Goal: Task Accomplishment & Management: Use online tool/utility

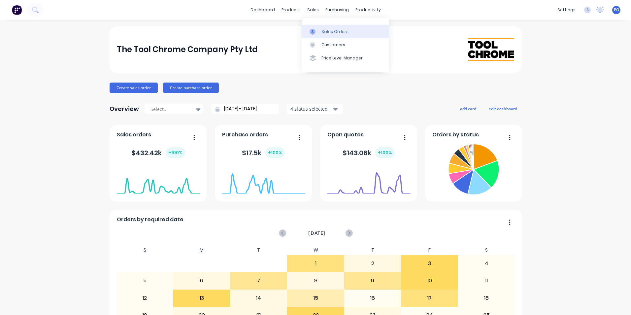
click at [322, 31] on div "Sales Orders" at bounding box center [335, 32] width 27 height 6
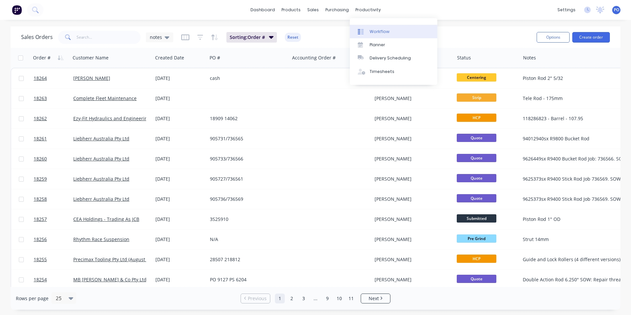
click at [374, 33] on div "Workflow" at bounding box center [380, 32] width 20 height 6
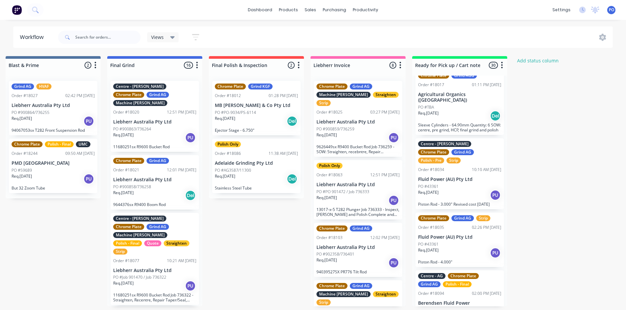
scroll to position [184, 0]
click at [475, 184] on div "PO #43361" at bounding box center [459, 187] width 83 height 6
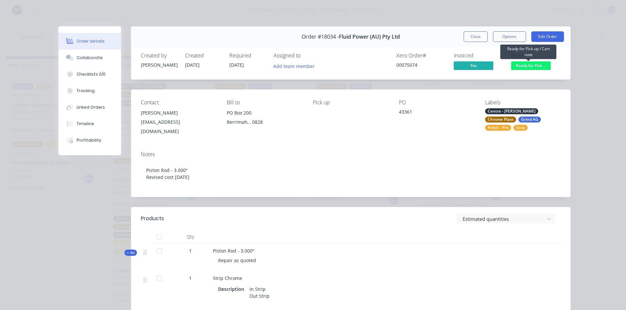
click at [529, 64] on span "Ready for Pick ..." at bounding box center [531, 65] width 40 height 8
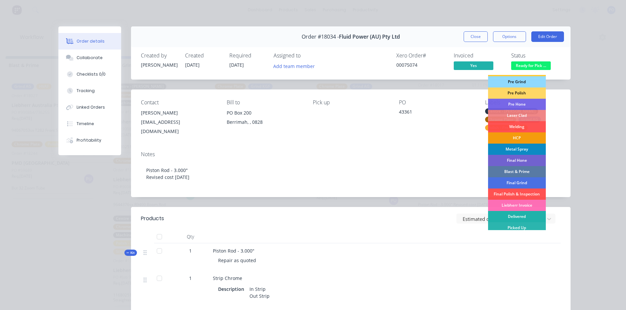
scroll to position [67, 0]
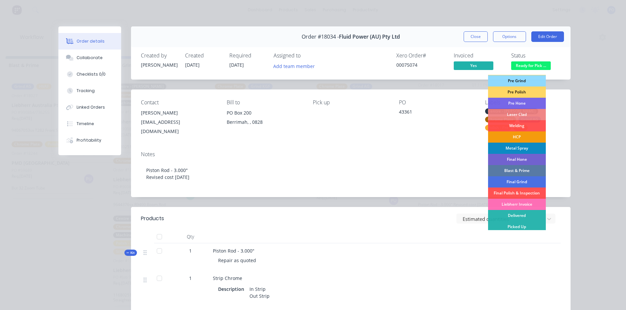
click at [522, 225] on div "Picked Up" at bounding box center [517, 226] width 58 height 11
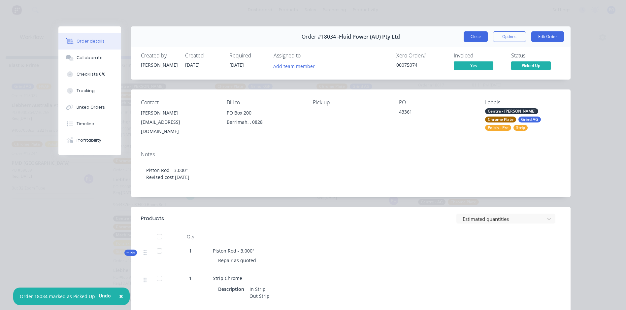
click at [464, 39] on button "Close" at bounding box center [476, 36] width 24 height 11
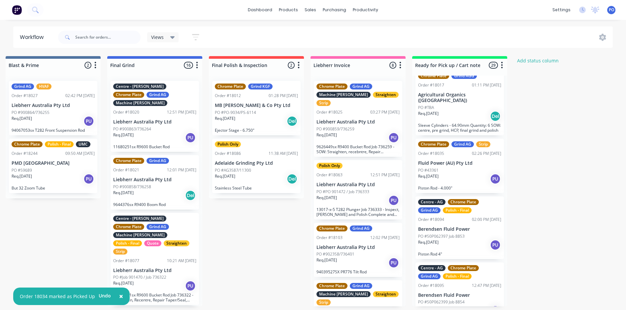
click at [479, 173] on div "Req. [DATE] PU" at bounding box center [459, 178] width 83 height 11
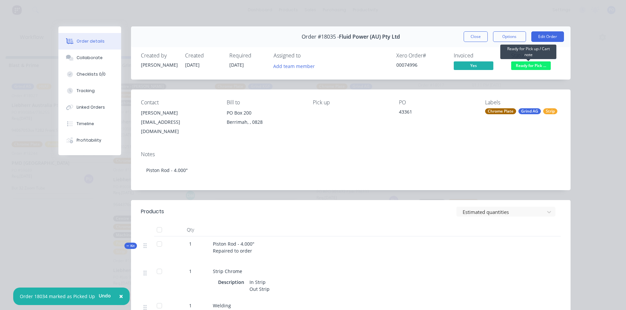
click at [529, 64] on span "Ready for Pick ..." at bounding box center [531, 65] width 40 height 8
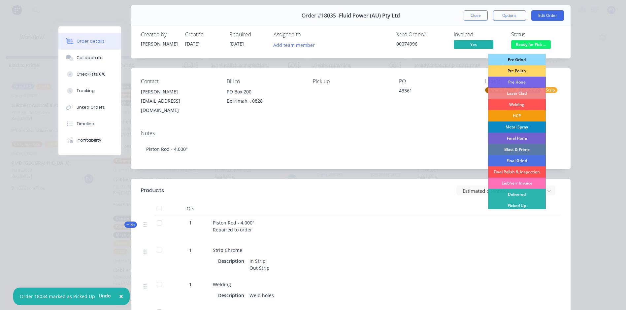
scroll to position [33, 0]
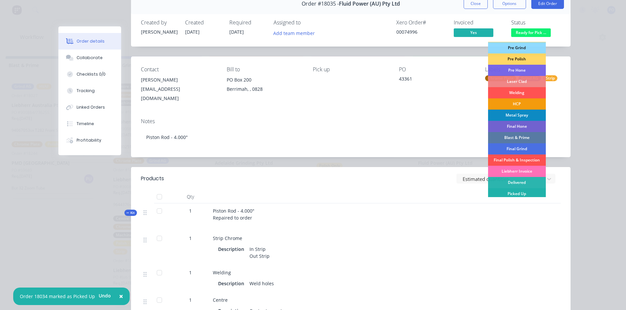
click at [520, 192] on div "Picked Up" at bounding box center [517, 193] width 58 height 11
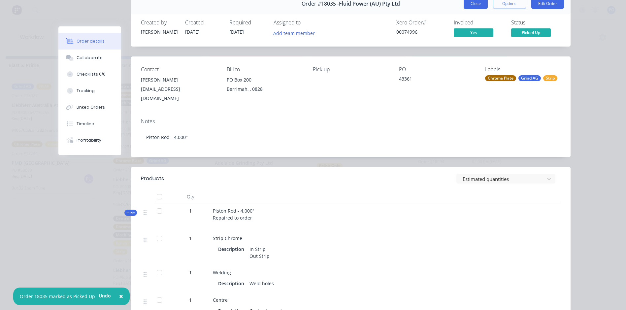
click at [469, 8] on button "Close" at bounding box center [476, 3] width 24 height 11
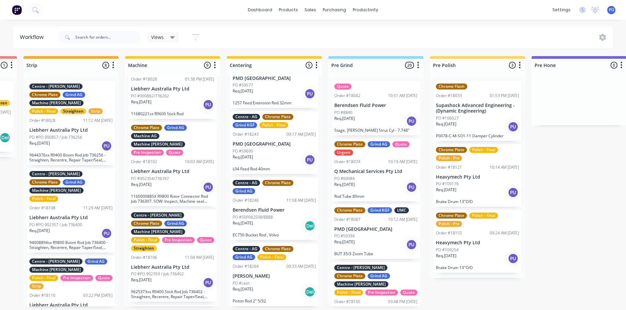
click at [177, 271] on p "PO #PO 902359 / Job 736402" at bounding box center [157, 274] width 53 height 6
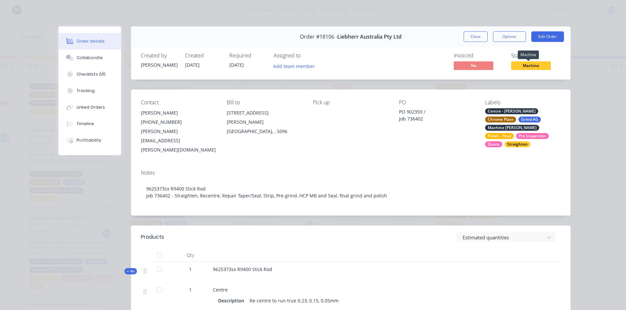
click at [537, 65] on span "Machine" at bounding box center [531, 65] width 40 height 8
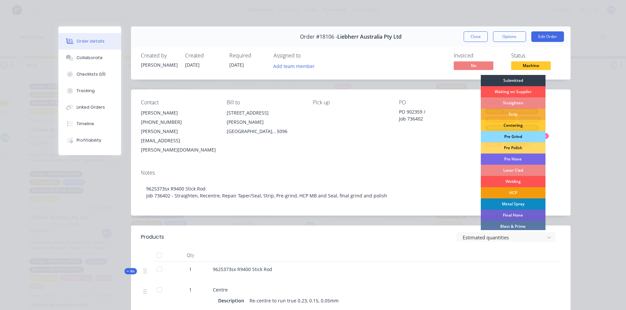
click at [521, 136] on div "Pre Grind" at bounding box center [513, 136] width 65 height 11
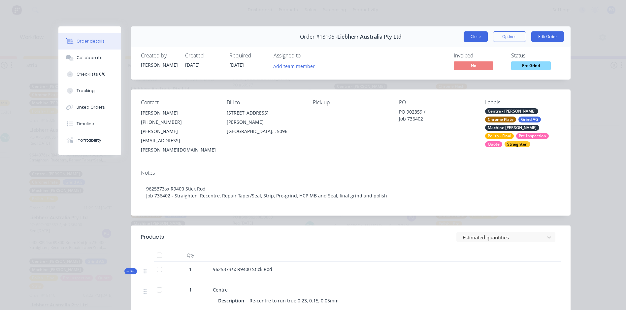
click at [474, 36] on button "Close" at bounding box center [476, 36] width 24 height 11
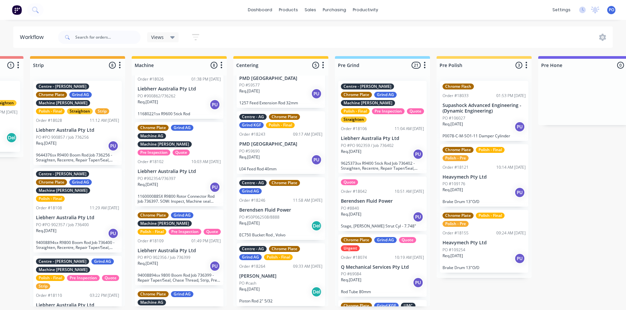
scroll to position [0, 245]
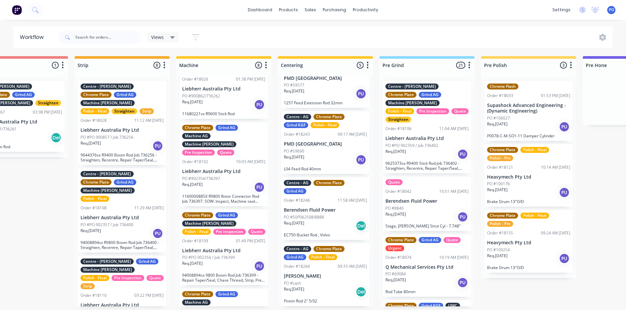
click at [228, 182] on div "Req. [DATE] PU" at bounding box center [223, 187] width 83 height 11
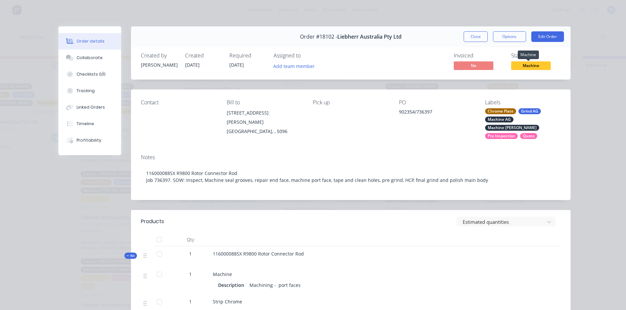
click at [536, 67] on span "Machine" at bounding box center [531, 65] width 40 height 8
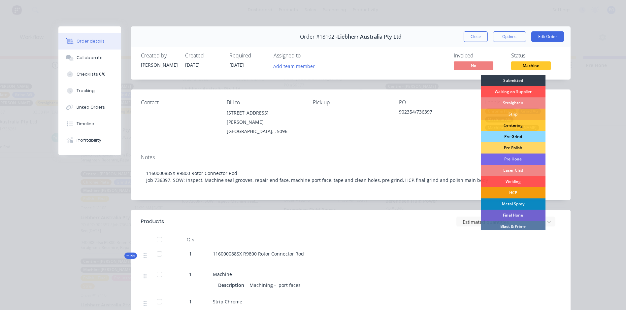
click at [518, 137] on div "Pre Grind" at bounding box center [513, 136] width 65 height 11
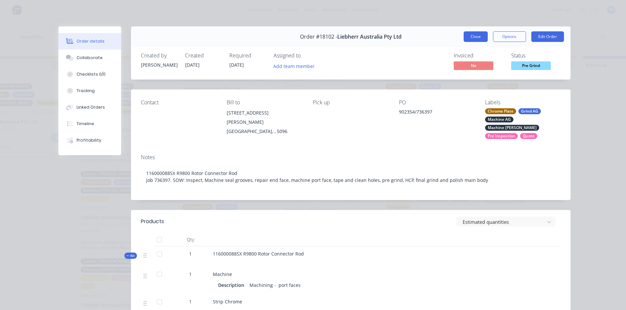
click at [475, 37] on button "Close" at bounding box center [476, 36] width 24 height 11
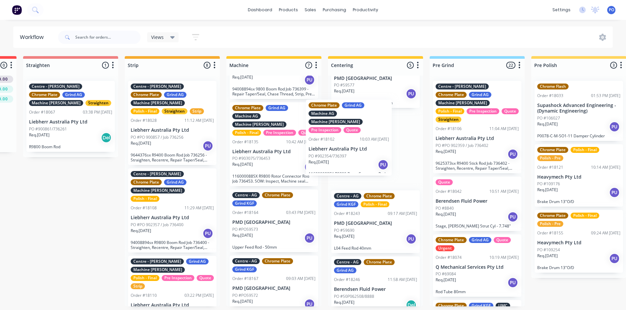
scroll to position [94, 0]
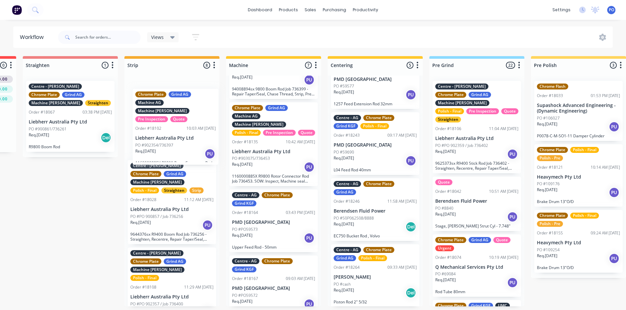
drag, startPoint x: 482, startPoint y: 134, endPoint x: 178, endPoint y: 143, distance: 304.9
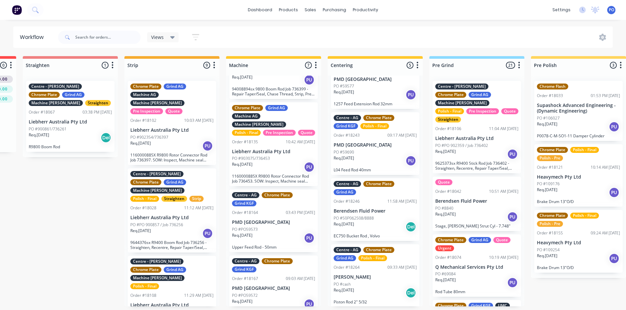
scroll to position [0, 0]
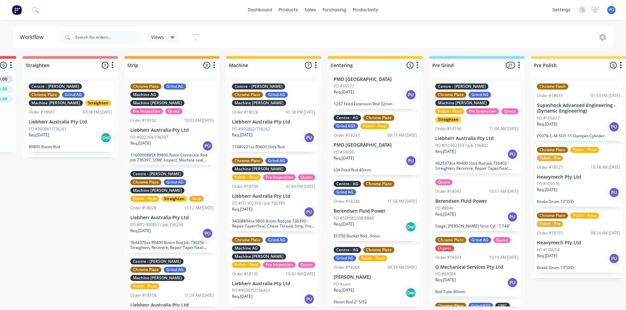
click at [294, 200] on div "PO #PO 902356 / Job 736399" at bounding box center [273, 203] width 83 height 6
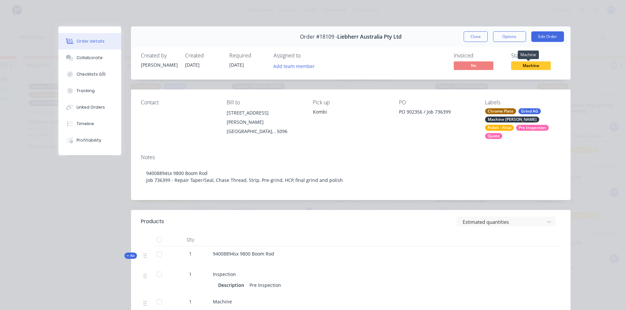
click at [535, 66] on span "Machine" at bounding box center [531, 65] width 40 height 8
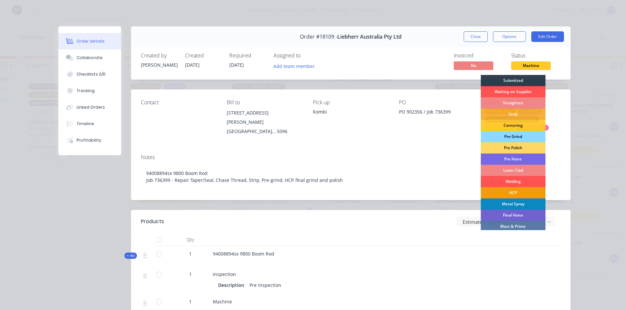
click at [515, 136] on div "Pre Grind" at bounding box center [513, 136] width 65 height 11
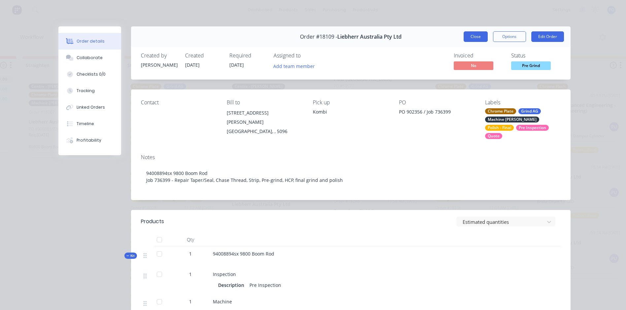
click at [476, 39] on button "Close" at bounding box center [476, 36] width 24 height 11
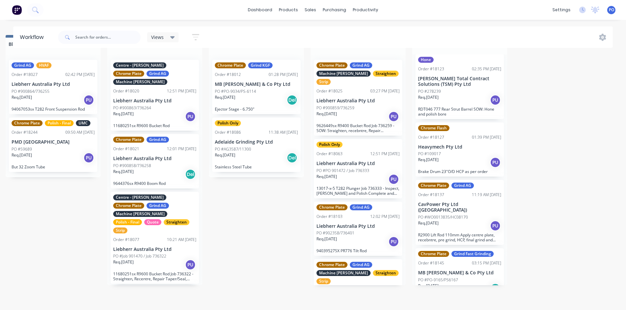
scroll to position [786, 0]
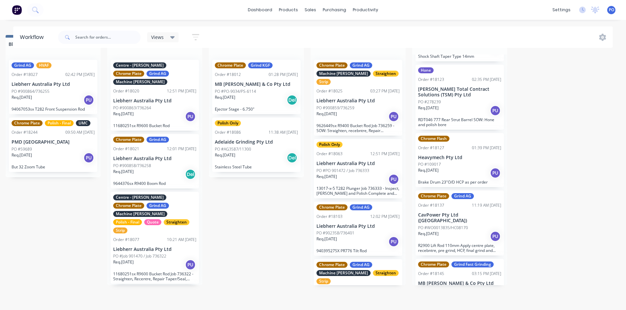
click at [473, 167] on div "Req. [DATE] PU" at bounding box center [459, 172] width 83 height 11
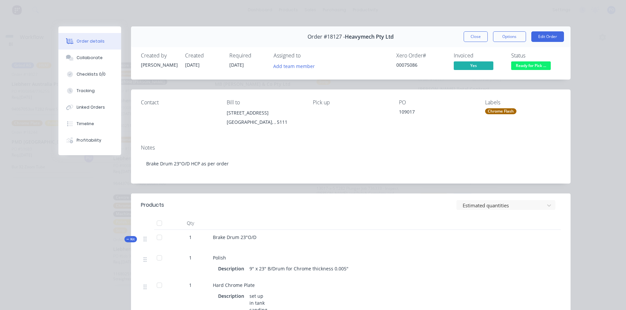
click at [542, 68] on span "Ready for Pick ..." at bounding box center [531, 65] width 40 height 8
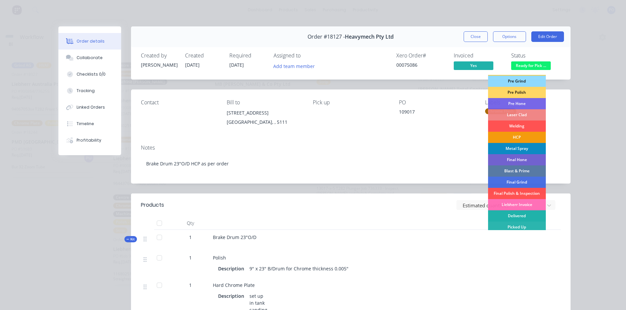
scroll to position [67, 0]
click at [524, 226] on div "Picked Up" at bounding box center [517, 226] width 58 height 11
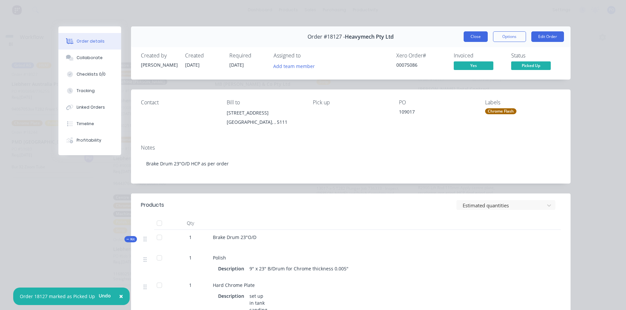
click at [471, 39] on button "Close" at bounding box center [476, 36] width 24 height 11
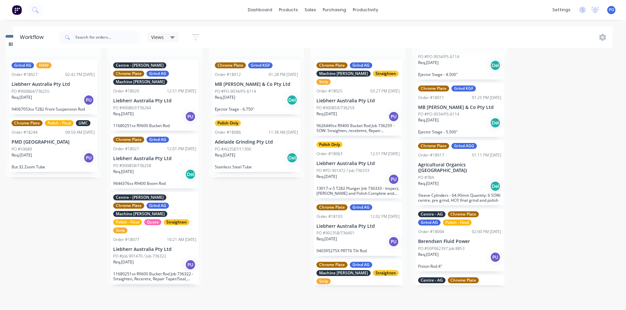
scroll to position [92, 0]
click at [475, 246] on div "PO #50P062397 Job 8853" at bounding box center [459, 249] width 83 height 6
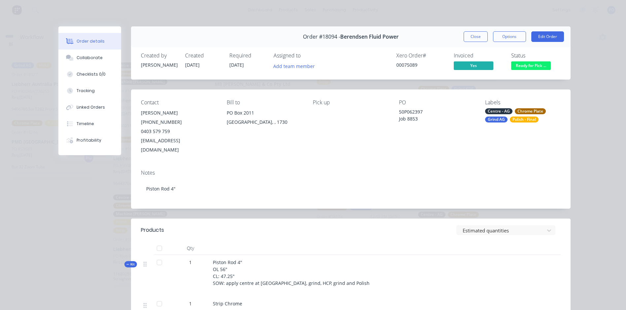
click at [530, 63] on span "Ready for Pick ..." at bounding box center [531, 65] width 40 height 8
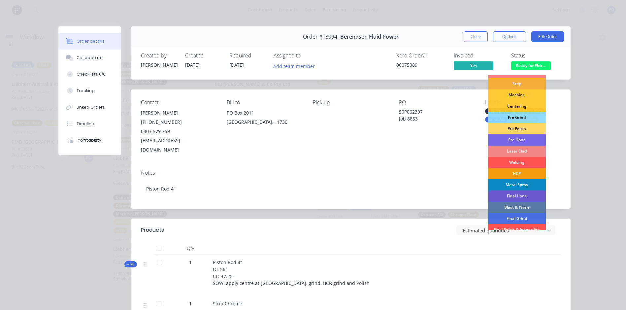
scroll to position [67, 0]
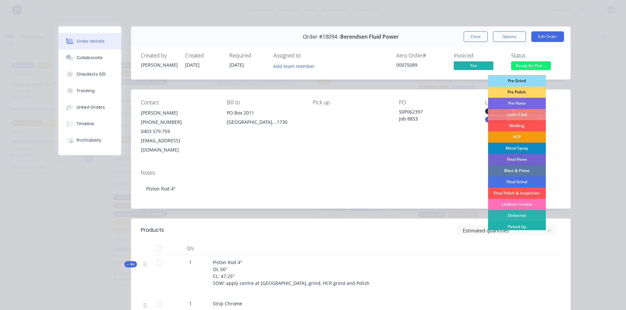
click at [520, 225] on div "Picked Up" at bounding box center [517, 226] width 58 height 11
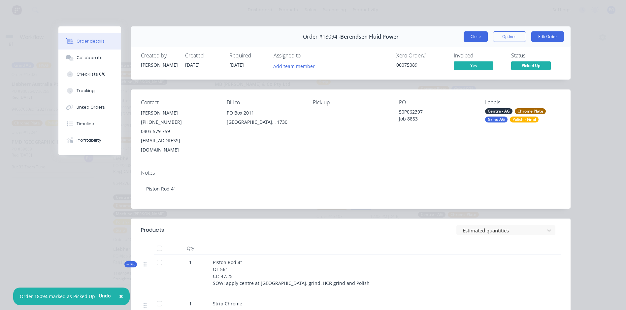
click at [469, 38] on button "Close" at bounding box center [476, 36] width 24 height 11
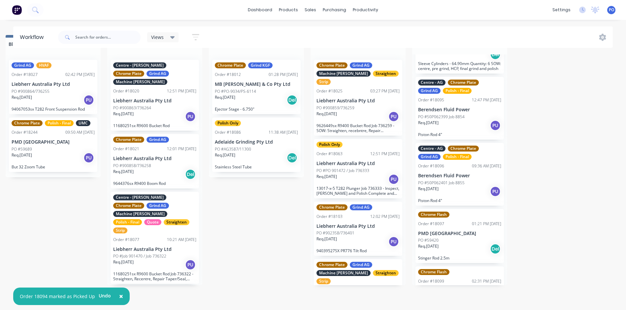
scroll to position [225, 0]
click at [480, 186] on div "Req. [DATE] PU" at bounding box center [459, 191] width 83 height 11
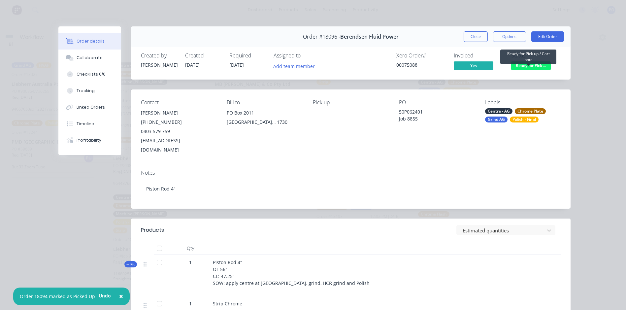
click at [532, 65] on span "Ready for Pick ..." at bounding box center [531, 65] width 40 height 8
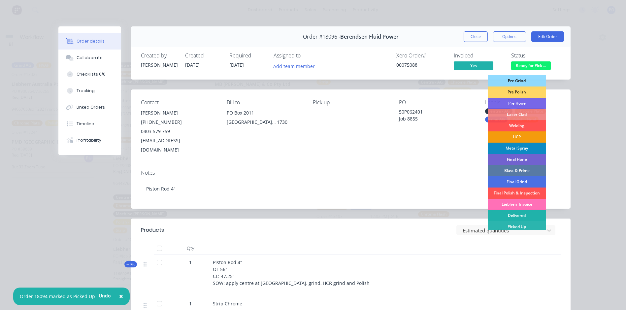
scroll to position [33, 0]
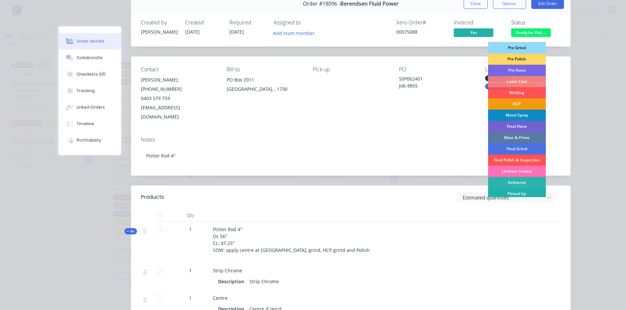
click at [525, 193] on div "Picked Up" at bounding box center [517, 193] width 58 height 11
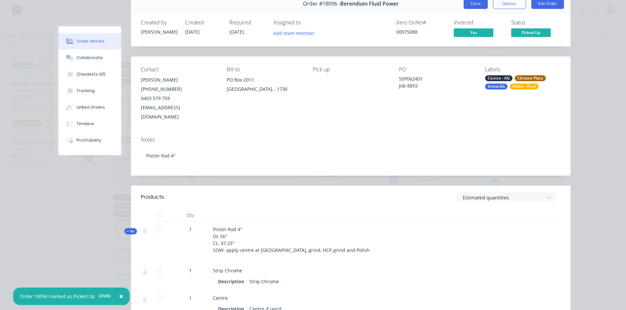
click at [479, 7] on button "Close" at bounding box center [476, 3] width 24 height 11
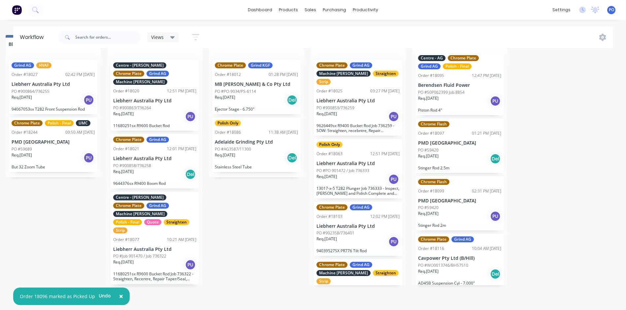
scroll to position [191, 0]
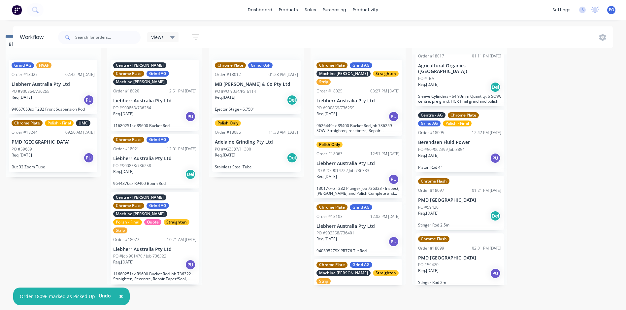
click at [473, 153] on div "Req. [DATE] PU" at bounding box center [459, 158] width 83 height 11
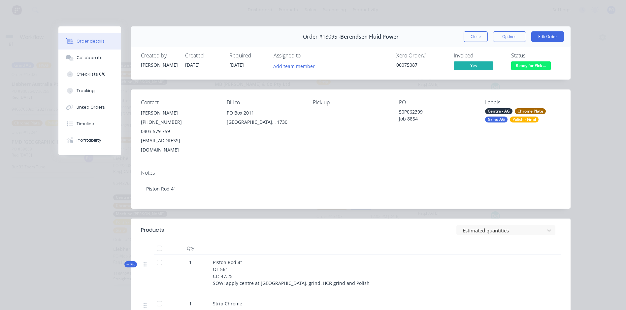
click at [527, 65] on span "Ready for Pick ..." at bounding box center [531, 65] width 40 height 8
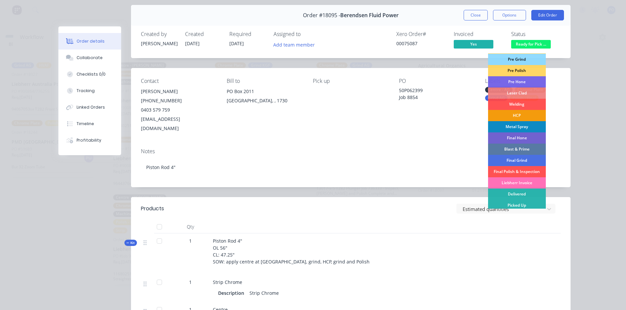
scroll to position [33, 0]
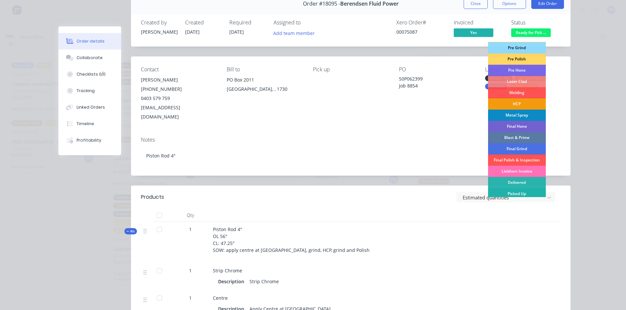
click at [524, 193] on div "Picked Up" at bounding box center [517, 193] width 58 height 11
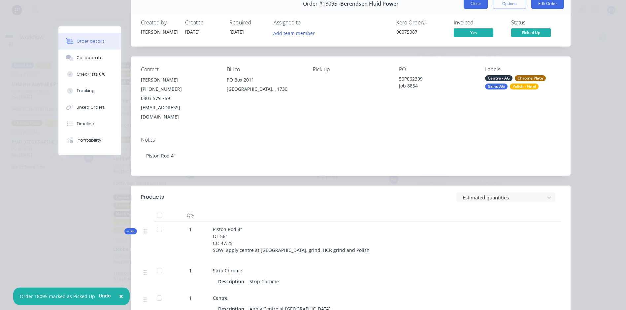
click at [477, 7] on button "Close" at bounding box center [476, 3] width 24 height 11
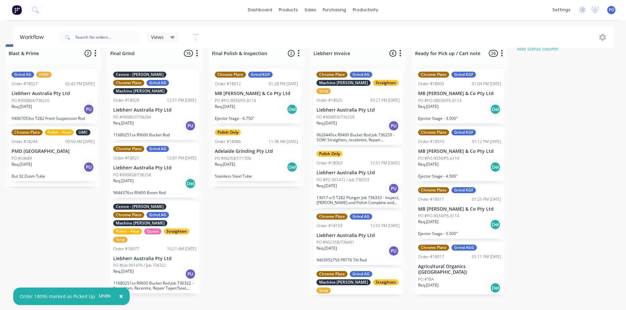
scroll to position [0, 1432]
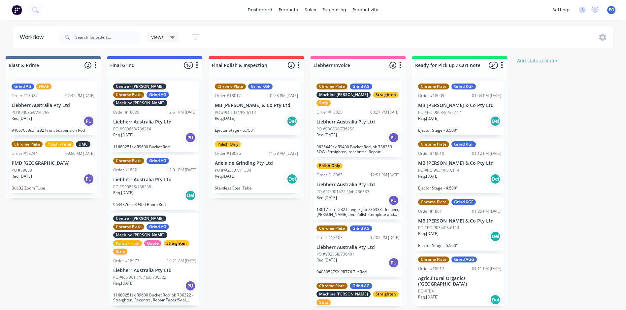
click at [468, 121] on div "Req. [DATE] Del" at bounding box center [459, 121] width 83 height 11
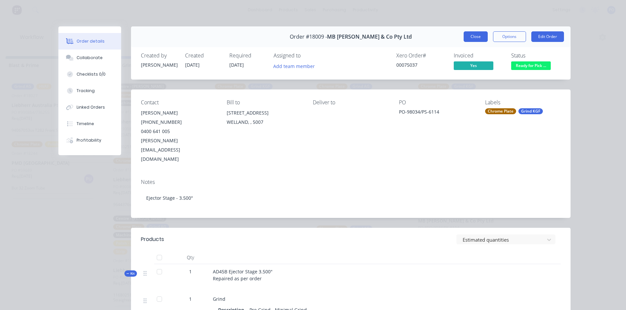
click at [479, 37] on button "Close" at bounding box center [476, 36] width 24 height 11
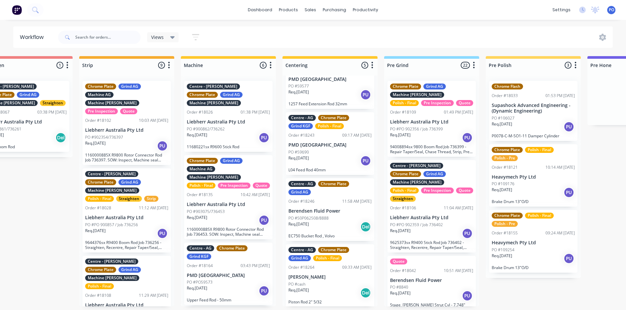
scroll to position [0, 223]
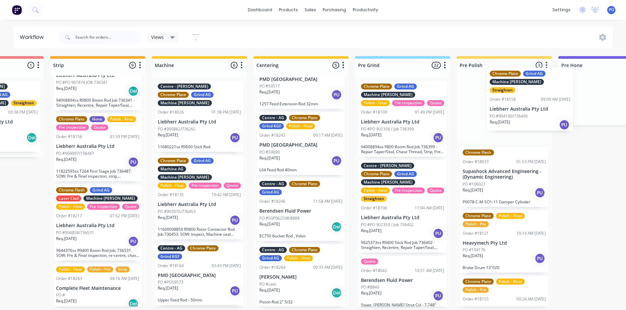
scroll to position [0, 295]
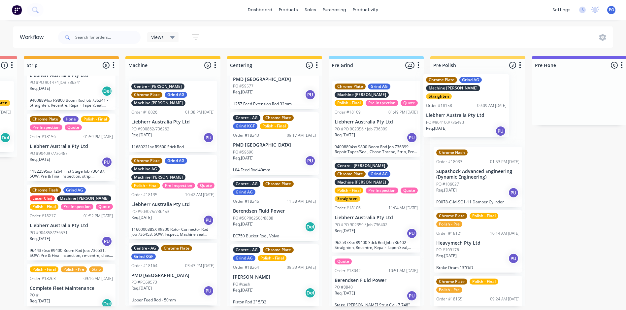
drag, startPoint x: 139, startPoint y: 175, endPoint x: 463, endPoint y: 111, distance: 330.2
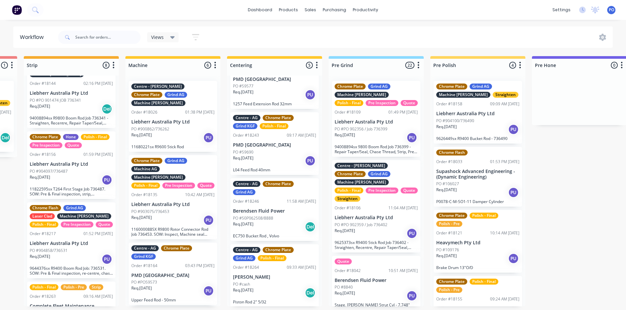
scroll to position [375, 0]
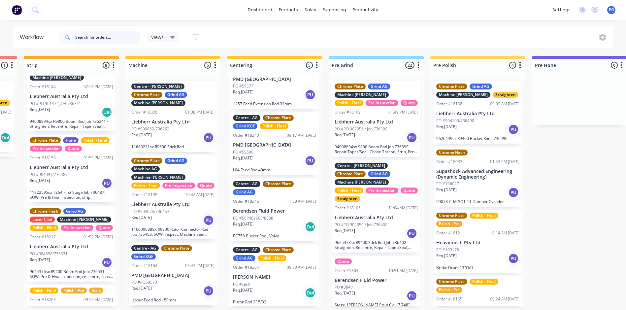
click at [92, 39] on input "text" at bounding box center [107, 37] width 65 height 13
type input "18105"
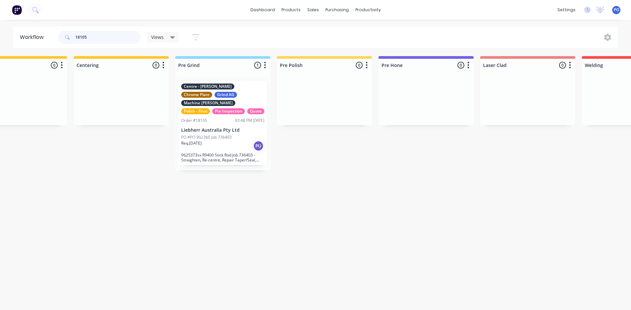
scroll to position [0, 450]
drag, startPoint x: 110, startPoint y: 35, endPoint x: 51, endPoint y: 38, distance: 58.9
click at [51, 38] on header "Workflow 18105 Views Save new view None (Default) edit Default edit Default 1 e…" at bounding box center [315, 36] width 605 height 21
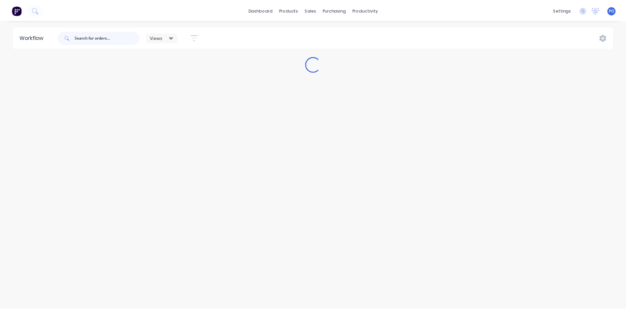
scroll to position [0, 0]
